Goal: Complete application form

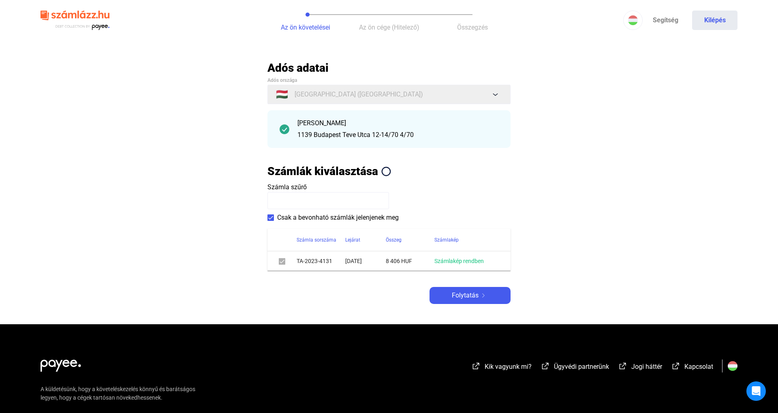
click at [453, 320] on main "Automatikusan mentve Adós adatai Adós országa 🇭🇺 [GEOGRAPHIC_DATA] ([GEOGRAPHIC…" at bounding box center [389, 193] width 778 height 264
click at [455, 304] on button "Folytatás" at bounding box center [470, 295] width 81 height 17
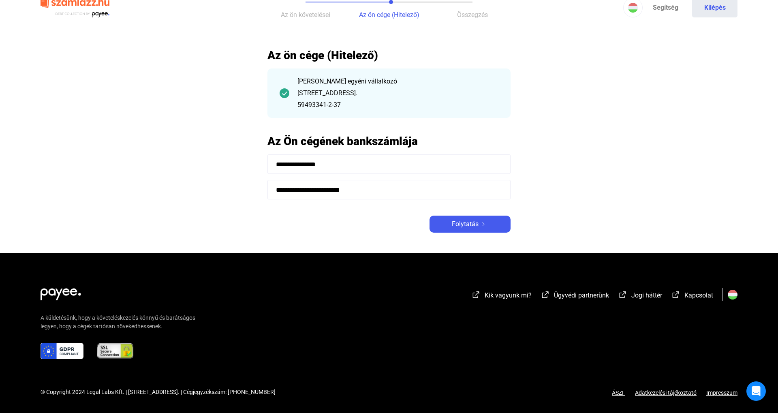
click at [462, 237] on main "**********" at bounding box center [389, 150] width 778 height 205
click at [464, 221] on span "Folytatás" at bounding box center [465, 224] width 27 height 10
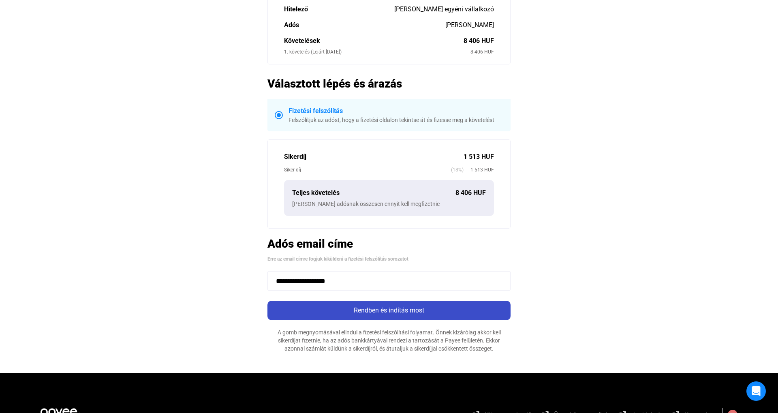
scroll to position [109, 0]
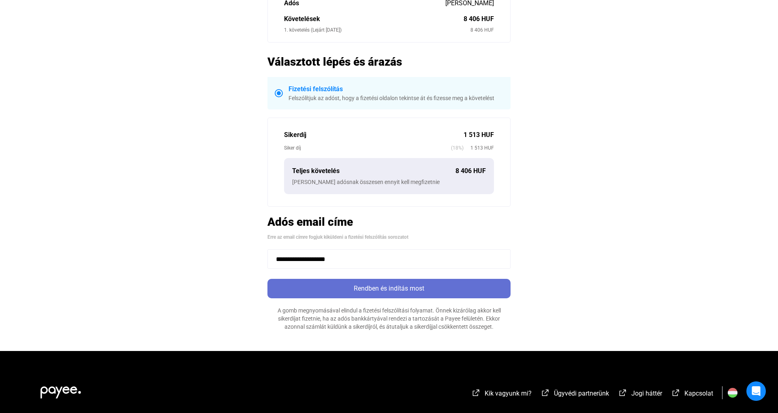
click at [401, 291] on div "Rendben és indítás most" at bounding box center [389, 289] width 238 height 10
